Goal: Information Seeking & Learning: Learn about a topic

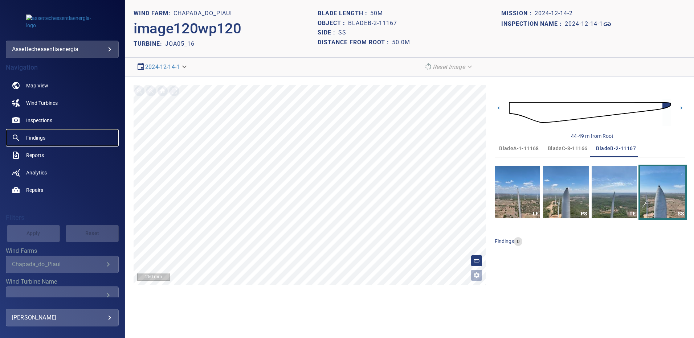
click at [42, 139] on span "Findings" at bounding box center [35, 137] width 19 height 7
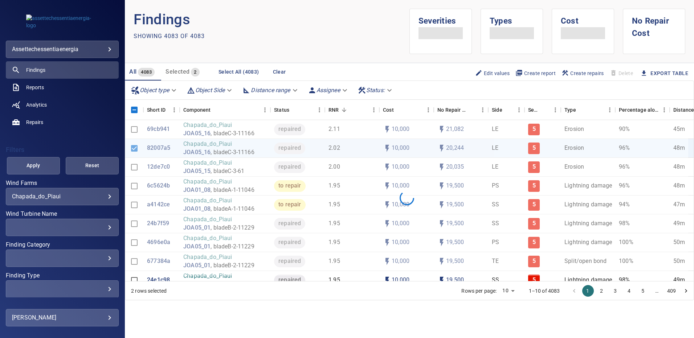
scroll to position [73, 0]
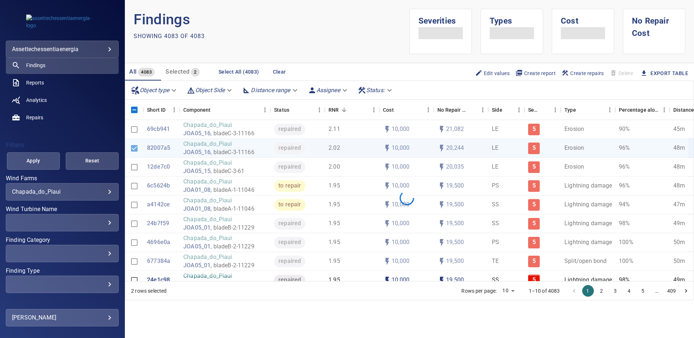
click at [103, 225] on div "​" at bounding box center [62, 222] width 101 height 7
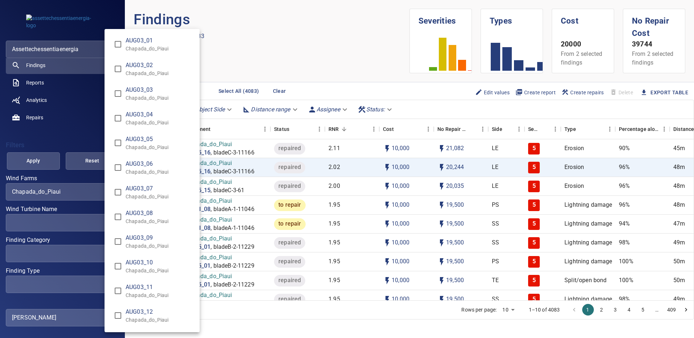
click at [290, 65] on div "Wind Turbine Name" at bounding box center [347, 169] width 694 height 338
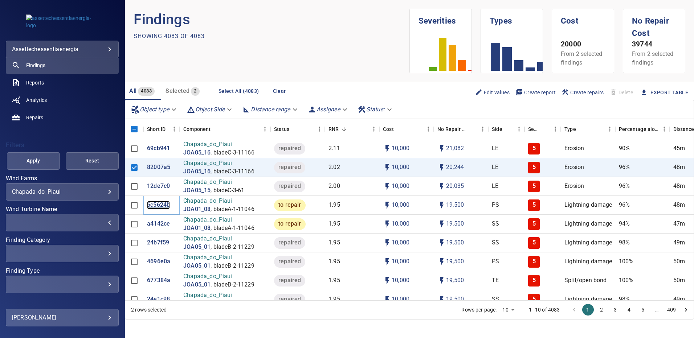
click at [159, 205] on p "6c5624b" at bounding box center [158, 205] width 23 height 8
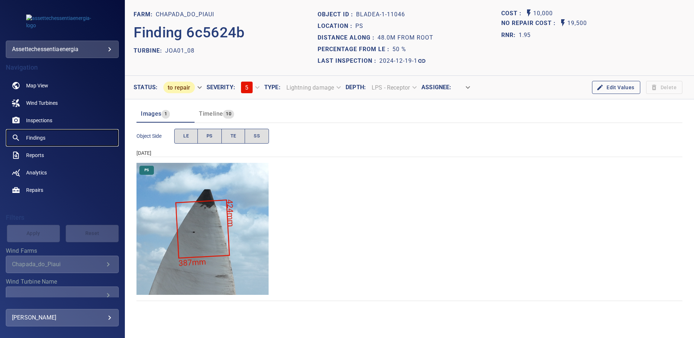
click at [33, 135] on span "Findings" at bounding box center [35, 137] width 19 height 7
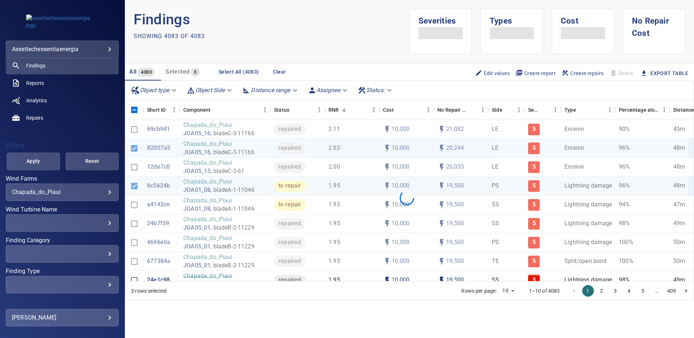
scroll to position [73, 0]
click at [103, 223] on div "​" at bounding box center [62, 222] width 101 height 7
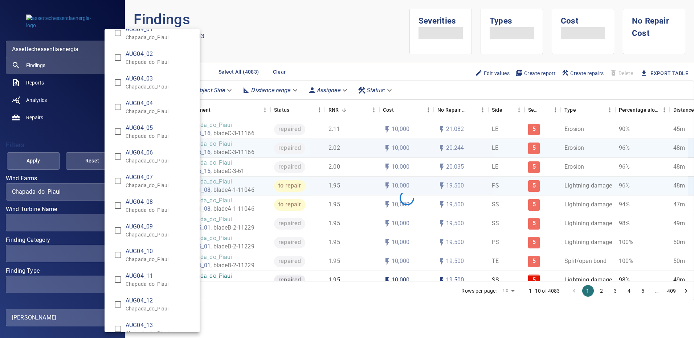
scroll to position [363, 0]
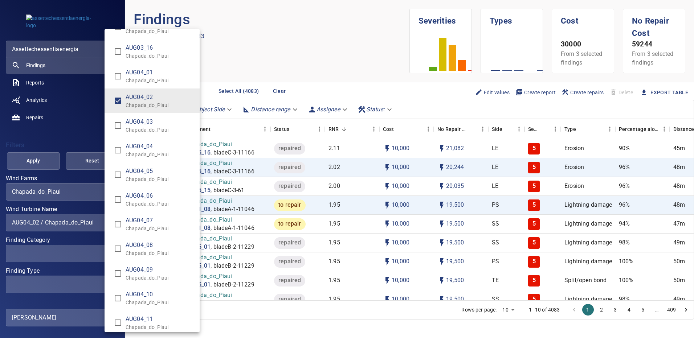
type input "**********"
click at [29, 165] on div "Wind Turbine Name" at bounding box center [347, 169] width 694 height 338
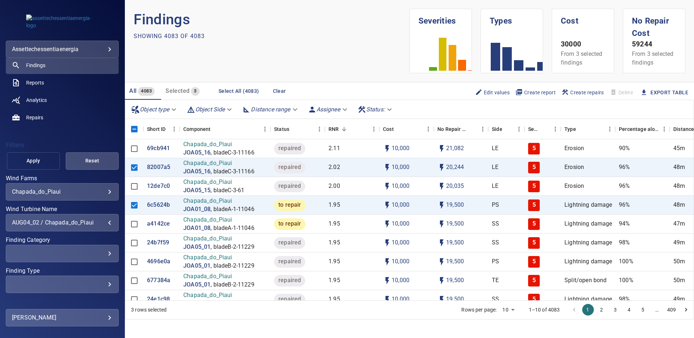
click at [31, 163] on span "Apply" at bounding box center [33, 160] width 35 height 9
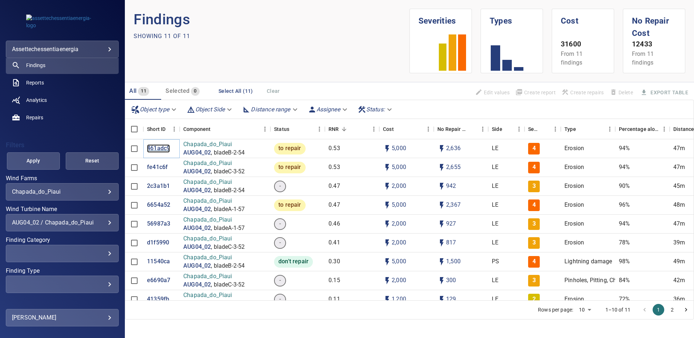
click at [155, 146] on p "461adc9" at bounding box center [158, 149] width 23 height 8
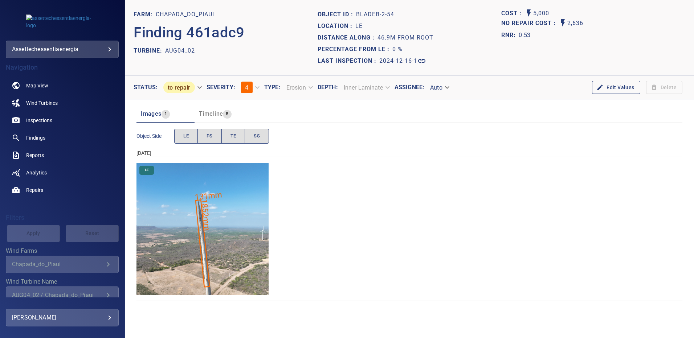
click at [243, 208] on img "Chapada_do_Piaui/AUG04_02/2024-12-16-1/2024-12-16-2/image88wp88.jpg" at bounding box center [203, 229] width 132 height 132
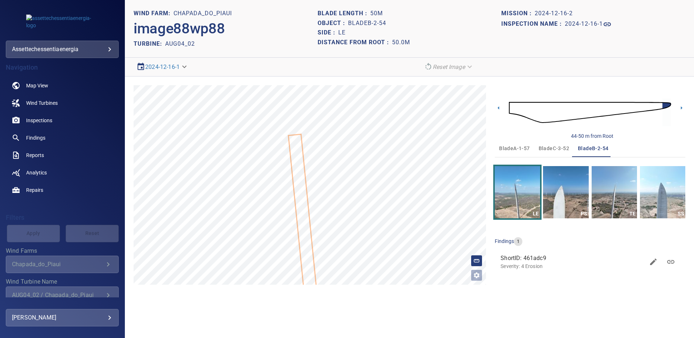
click at [549, 147] on span "bladeC-3-52" at bounding box center [554, 148] width 30 height 9
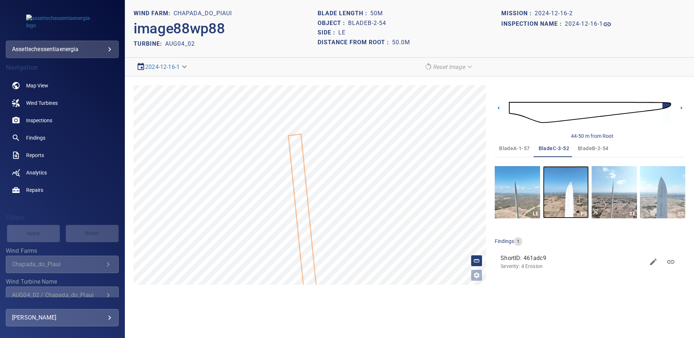
click at [575, 194] on img "button" at bounding box center [565, 192] width 45 height 52
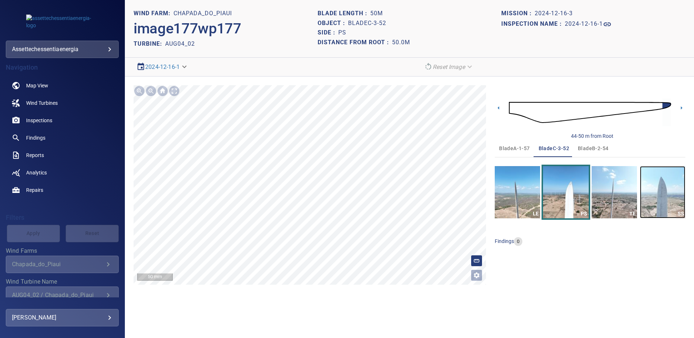
click at [658, 185] on img "button" at bounding box center [662, 192] width 45 height 52
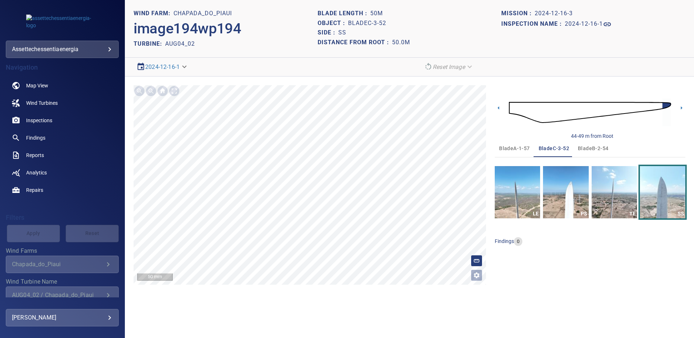
click at [589, 146] on span "bladeB-2-54" at bounding box center [593, 148] width 30 height 9
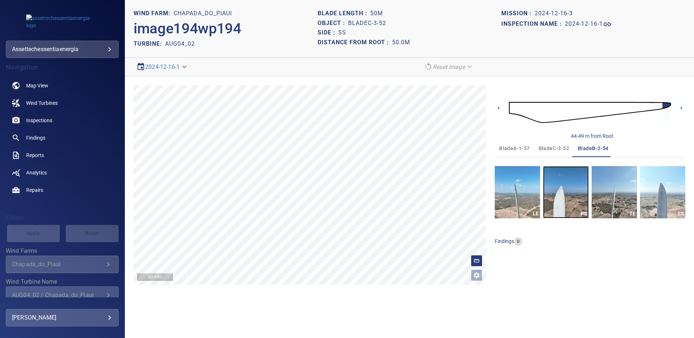
click at [566, 191] on img "button" at bounding box center [565, 192] width 45 height 52
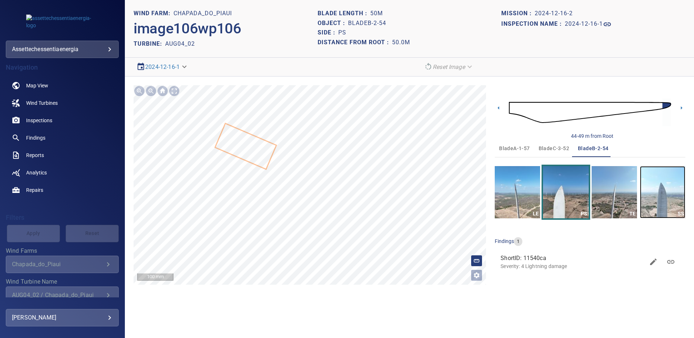
drag, startPoint x: 679, startPoint y: 193, endPoint x: 663, endPoint y: 190, distance: 16.2
click at [678, 193] on img "button" at bounding box center [662, 192] width 45 height 52
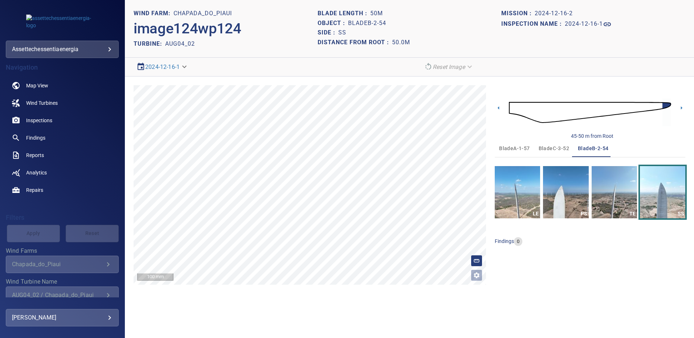
click at [642, 253] on div "45-50 m from Root bladeA-1-57 bladeC-3-52 bladeB-2-54 LE PS TE SS findings 0" at bounding box center [590, 185] width 191 height 200
click at [45, 140] on span "Findings" at bounding box center [35, 137] width 19 height 7
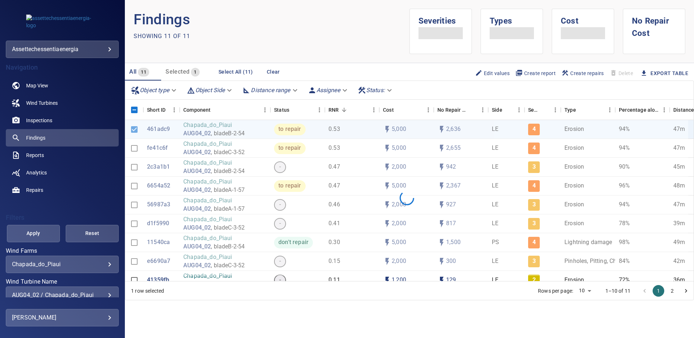
click at [105, 295] on div "AUG04_02 / Chapada_do_Piaui" at bounding box center [62, 295] width 101 height 7
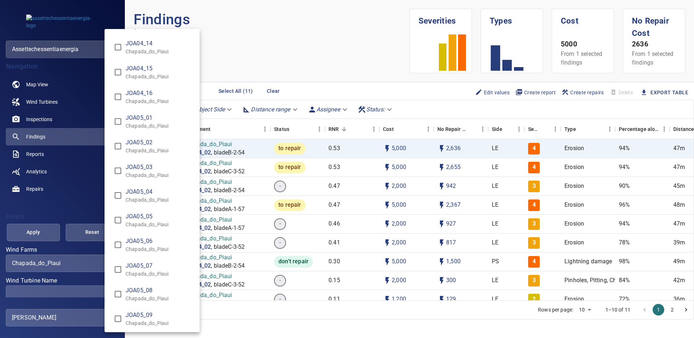
scroll to position [2343, 0]
type input "**********"
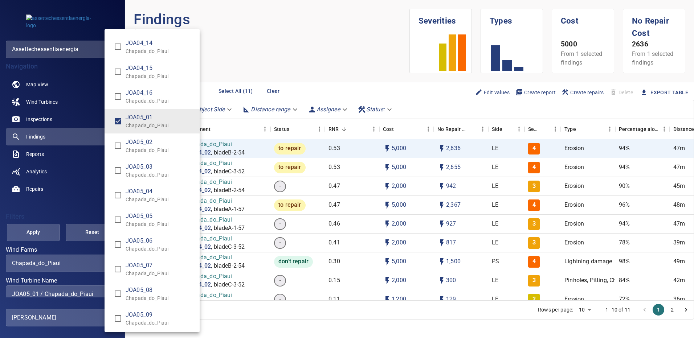
click at [42, 237] on div "Wind Turbine Name" at bounding box center [347, 169] width 694 height 338
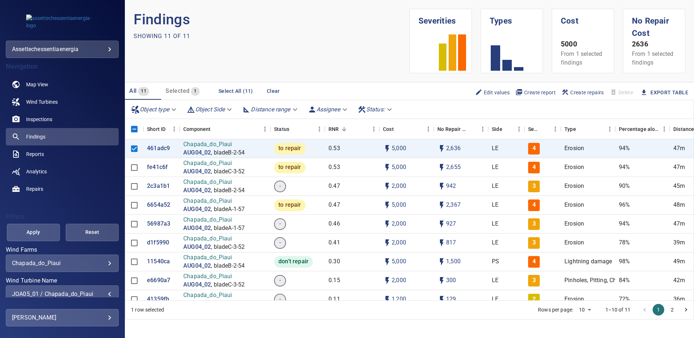
click at [42, 236] on span "Apply" at bounding box center [33, 232] width 35 height 9
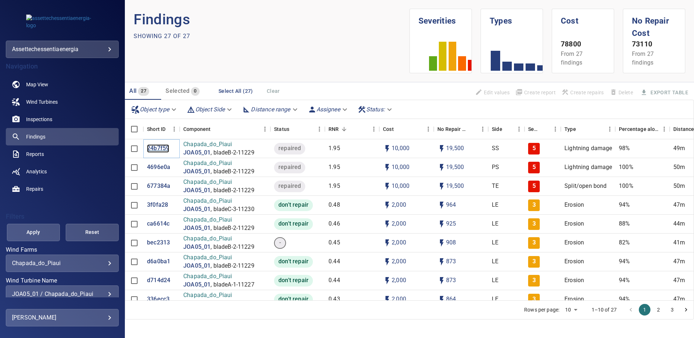
click at [163, 151] on p "24b7f59" at bounding box center [158, 149] width 22 height 8
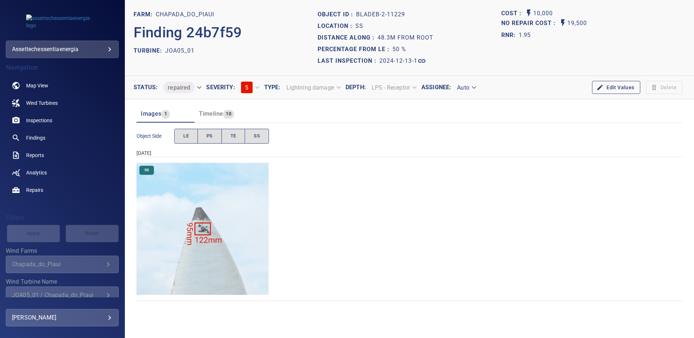
click at [219, 239] on img "Chapada_do_Piaui/JOA05_01/2024-12-13-1/2024-12-13-2/image125wp125.jpg" at bounding box center [203, 229] width 132 height 132
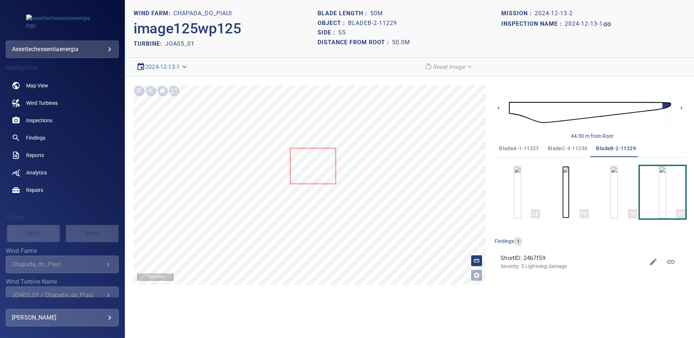
click at [562, 184] on img "button" at bounding box center [565, 192] width 7 height 52
